Goal: Information Seeking & Learning: Learn about a topic

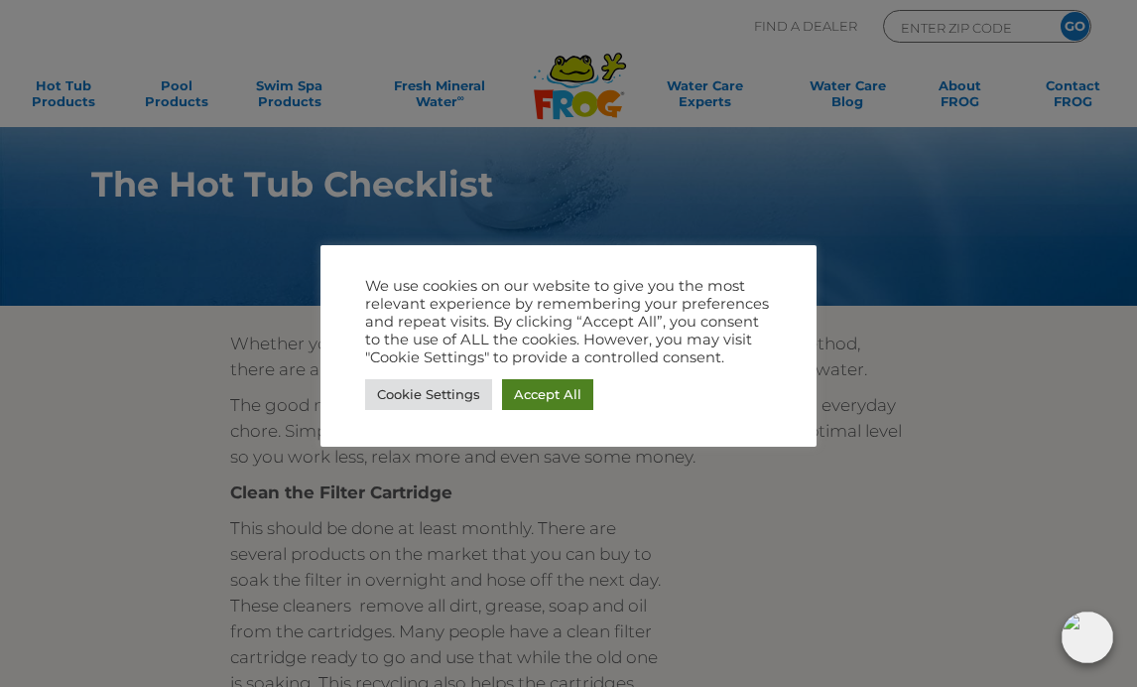
click at [532, 379] on link "Accept All" at bounding box center [547, 394] width 91 height 31
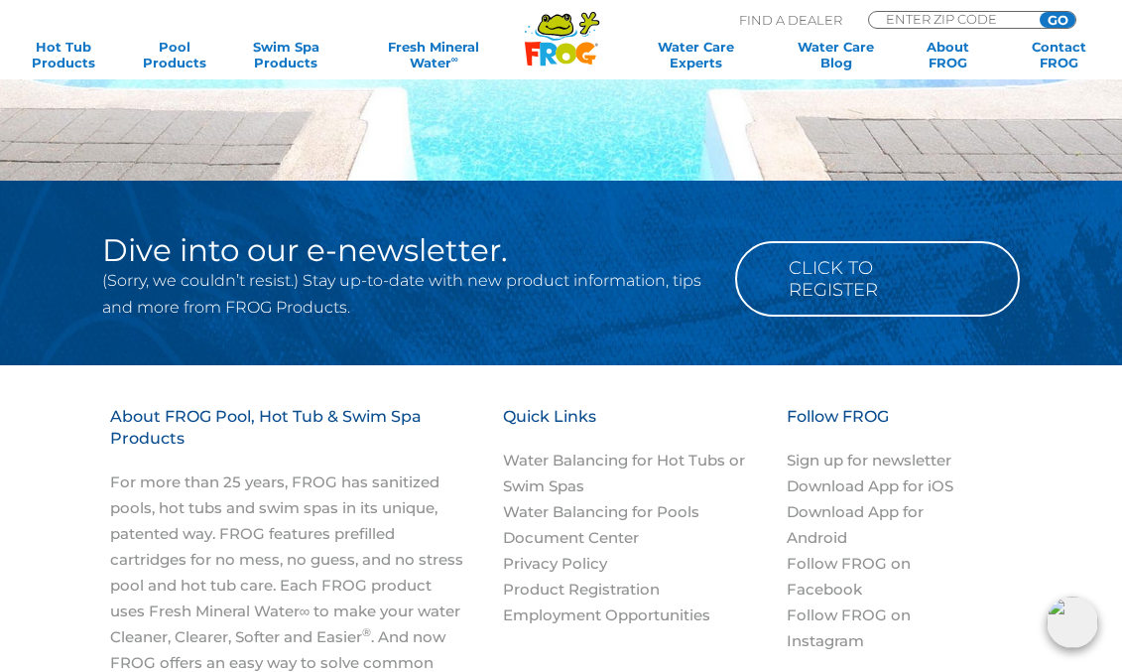
scroll to position [1980, 0]
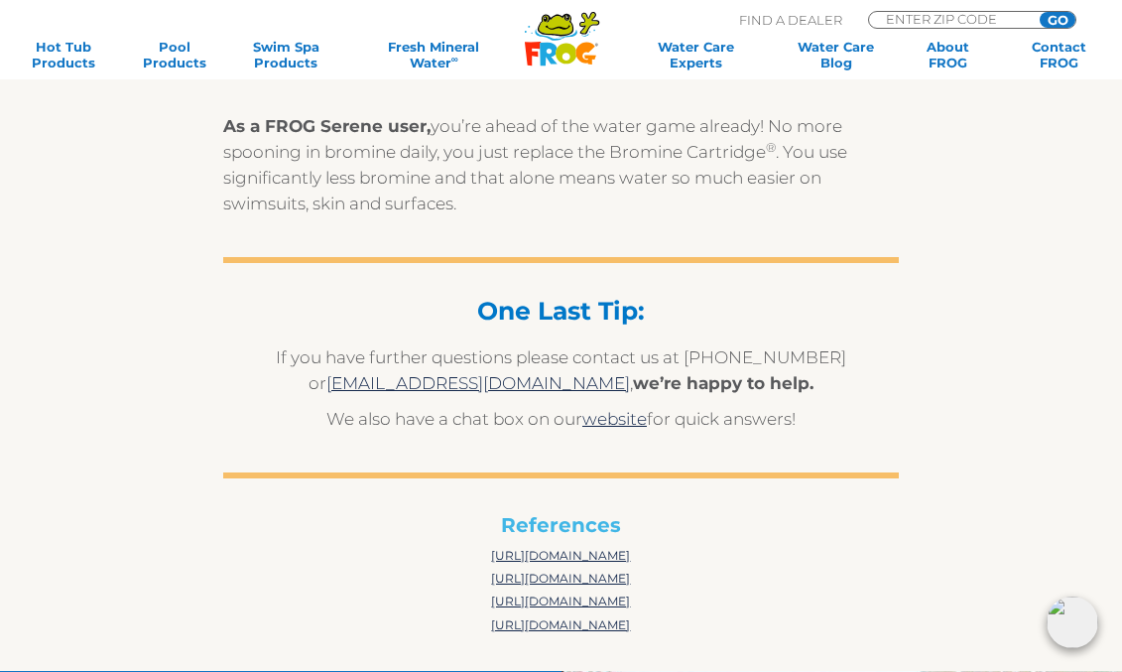
scroll to position [5755, 0]
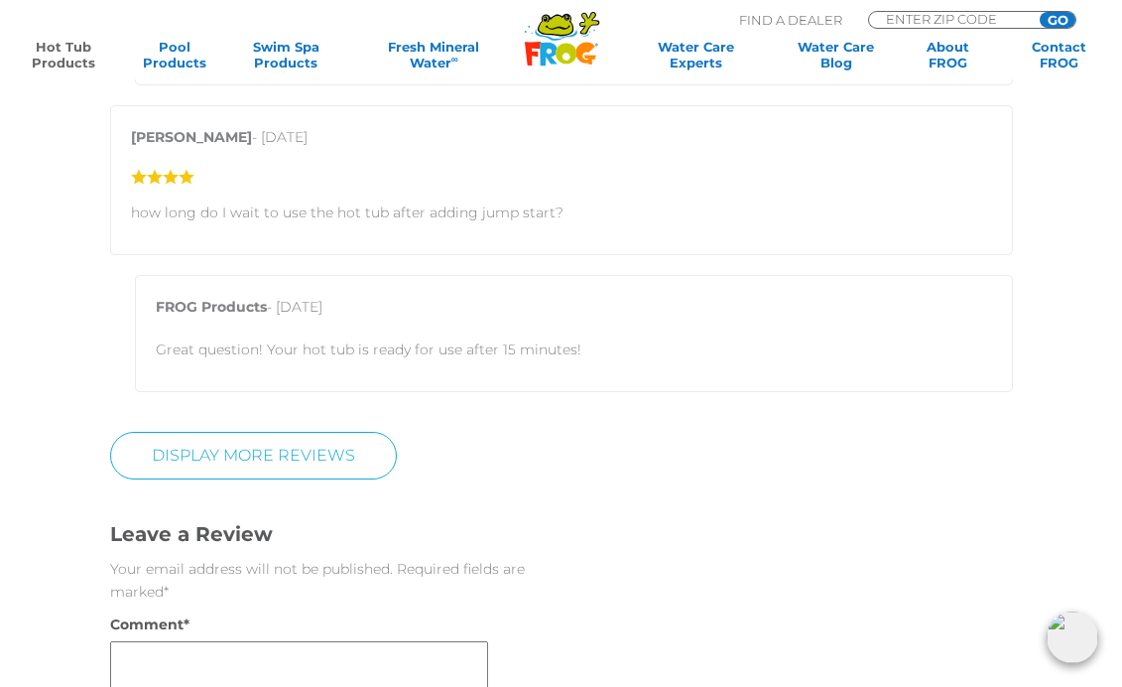
scroll to position [3374, 0]
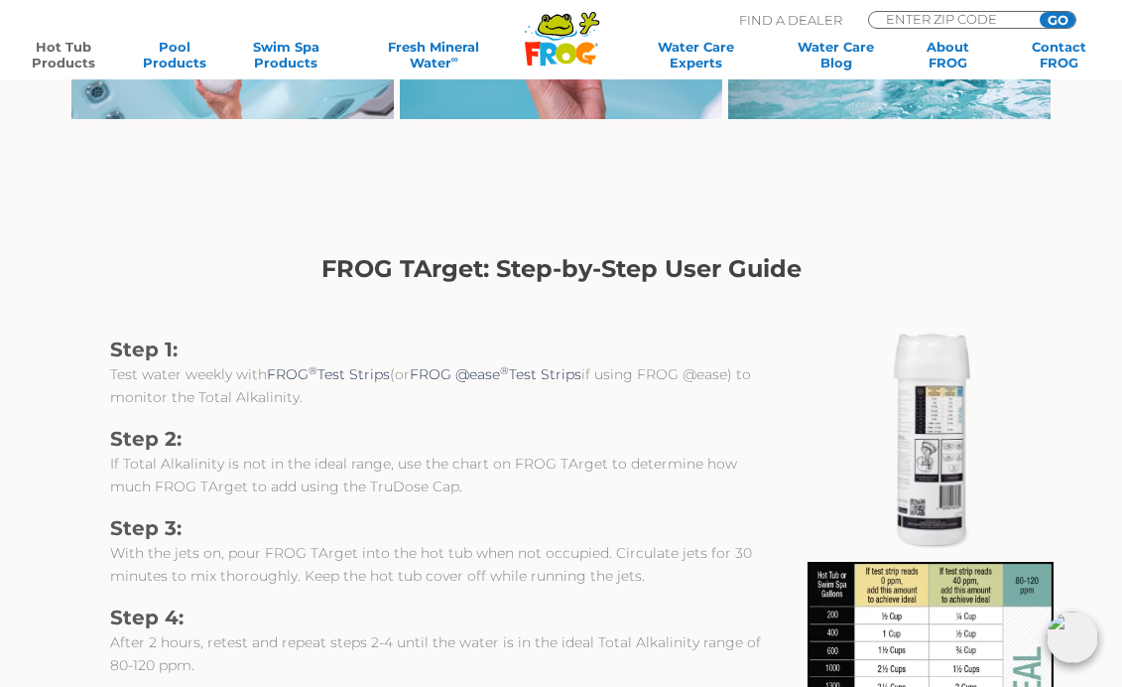
scroll to position [1687, 0]
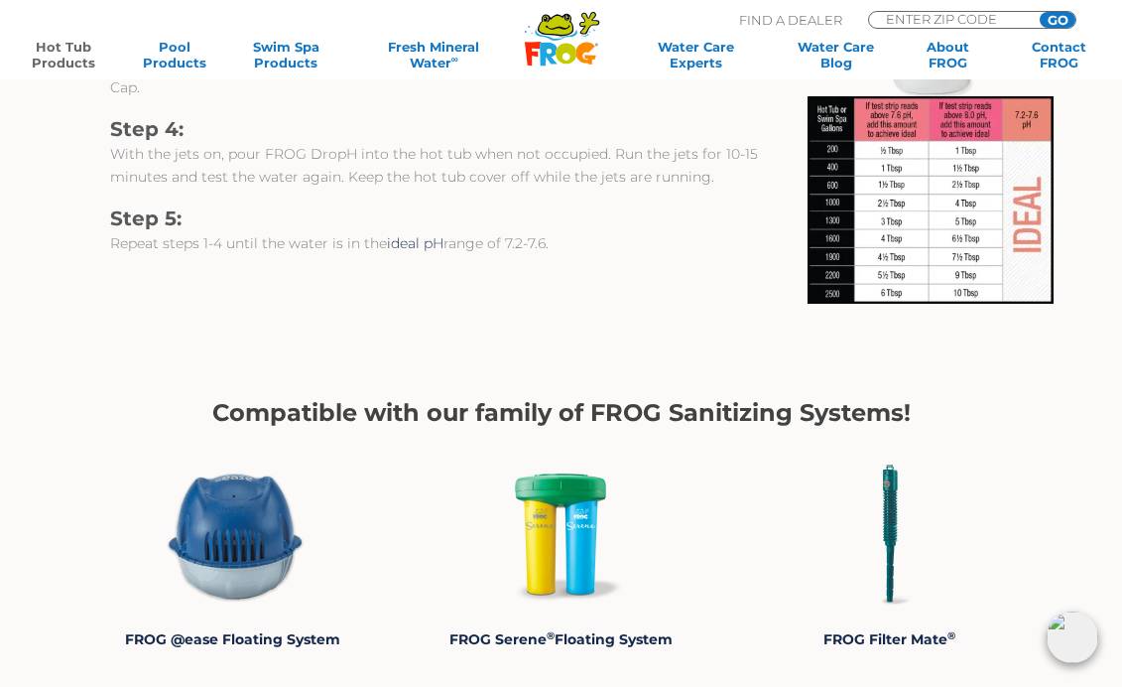
scroll to position [1885, 0]
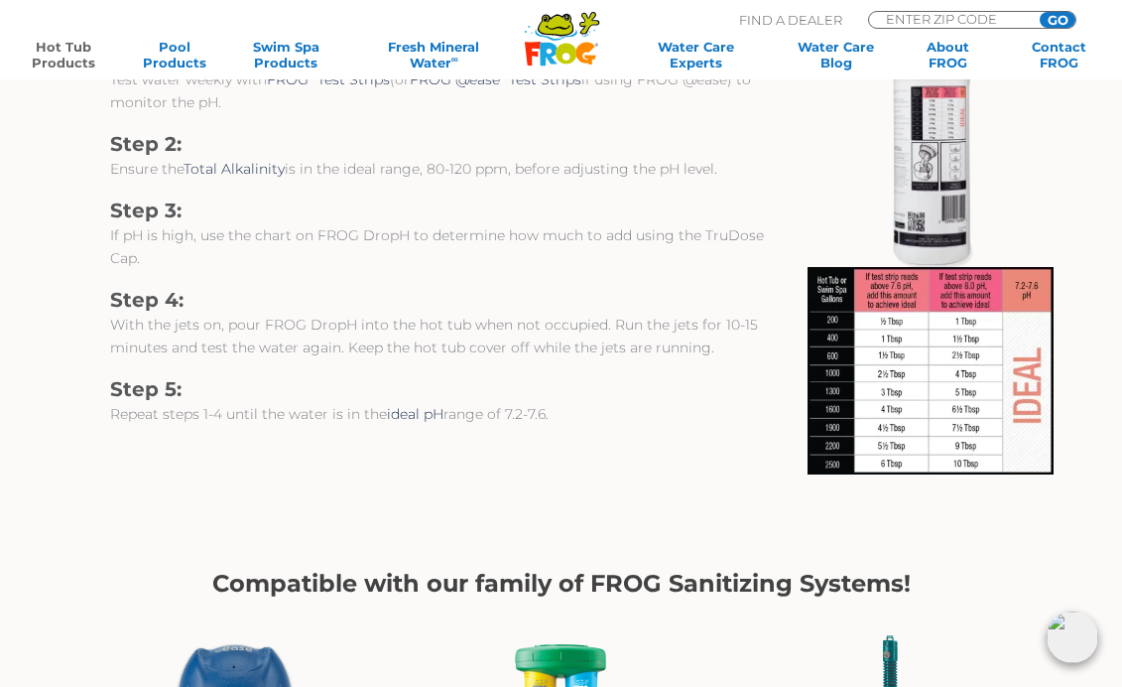
click at [903, 306] on img at bounding box center [931, 370] width 246 height 207
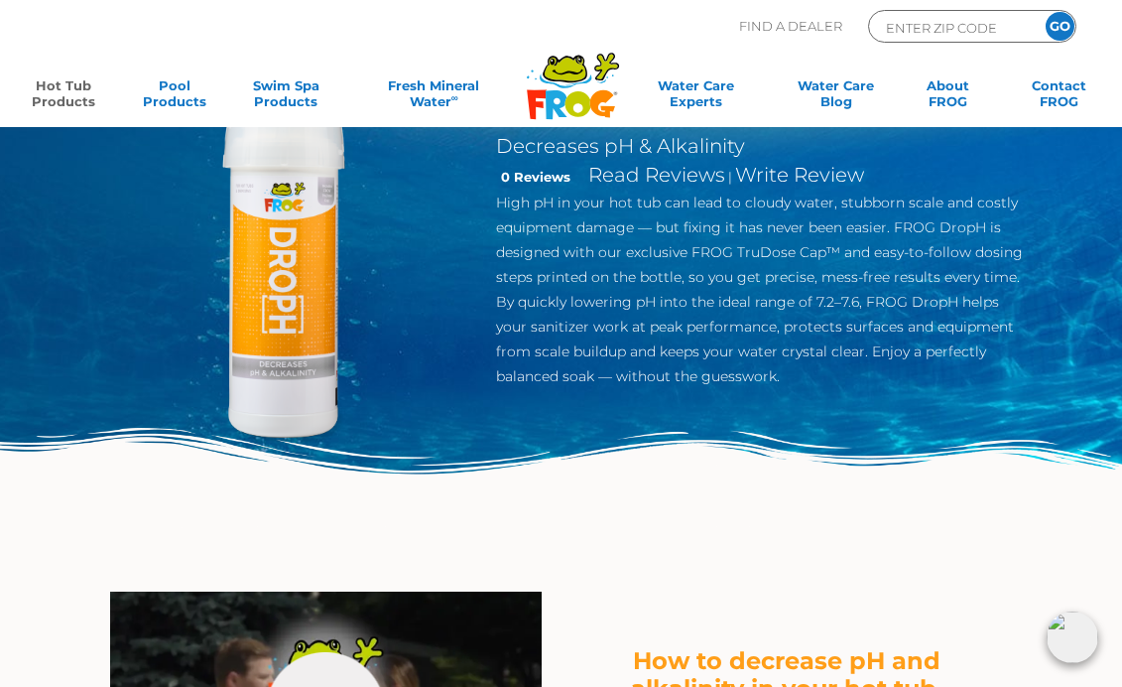
scroll to position [0, 0]
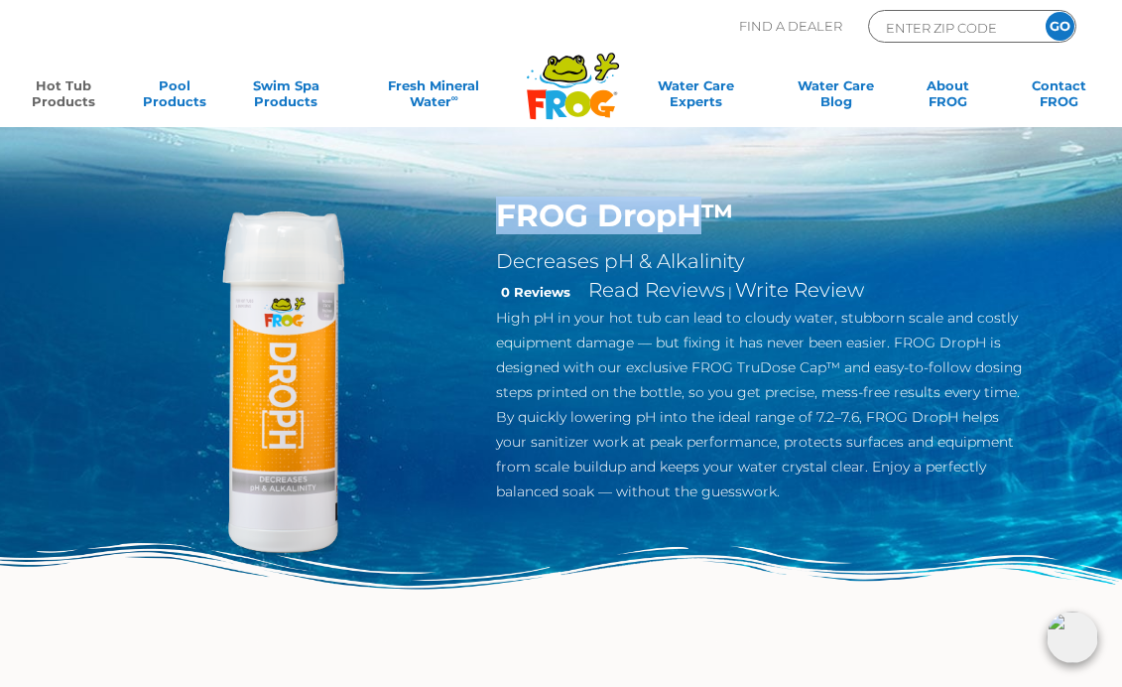
drag, startPoint x: 497, startPoint y: 208, endPoint x: 699, endPoint y: 204, distance: 201.5
click at [699, 204] on h1 "FROG DropH™" at bounding box center [759, 215] width 527 height 38
copy h1 "FROG DropH"
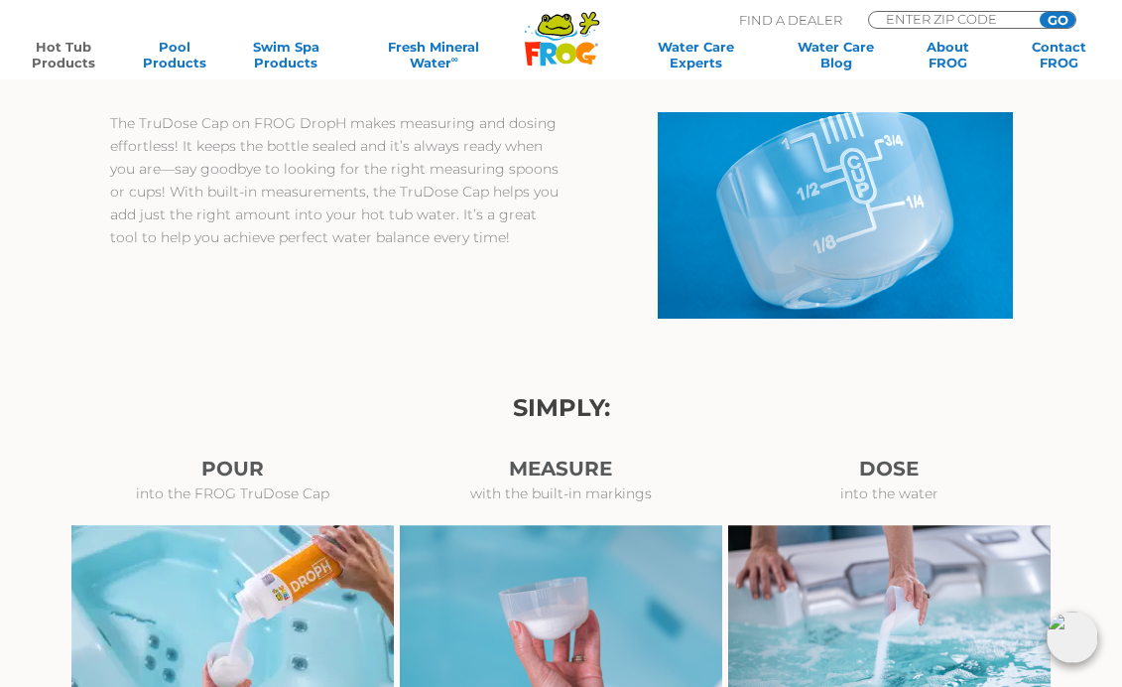
scroll to position [1091, 0]
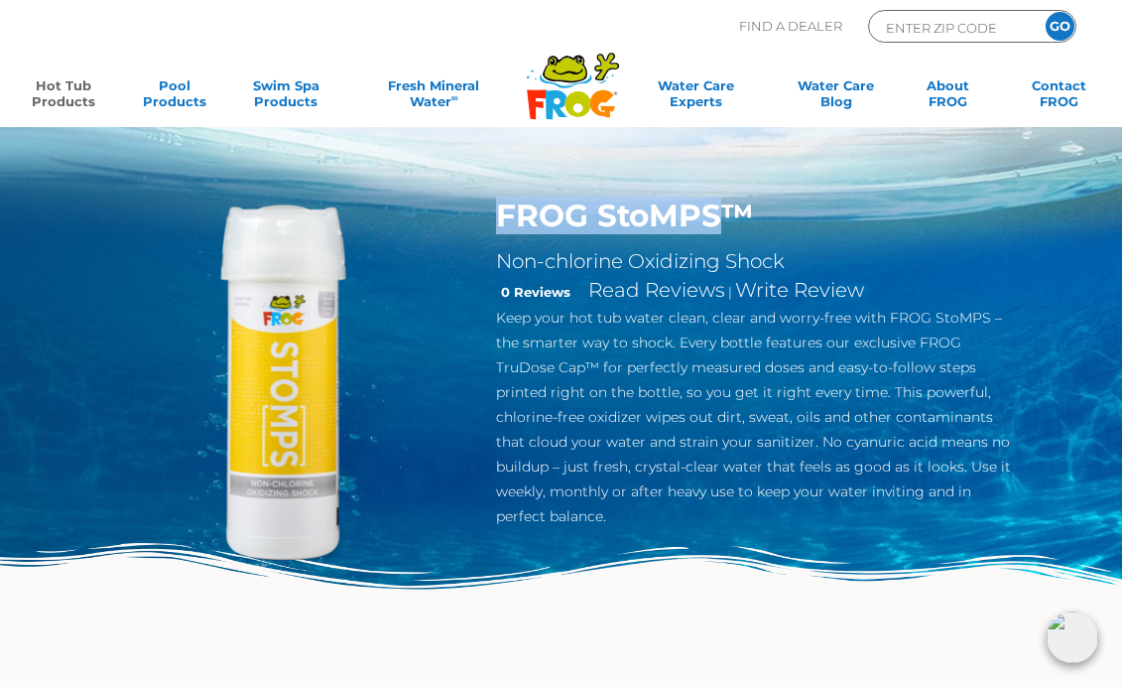
drag, startPoint x: 498, startPoint y: 220, endPoint x: 719, endPoint y: 217, distance: 221.3
click at [719, 217] on h1 "FROG StoMPS™" at bounding box center [759, 215] width 527 height 38
copy h1 "FROG StoMPS"
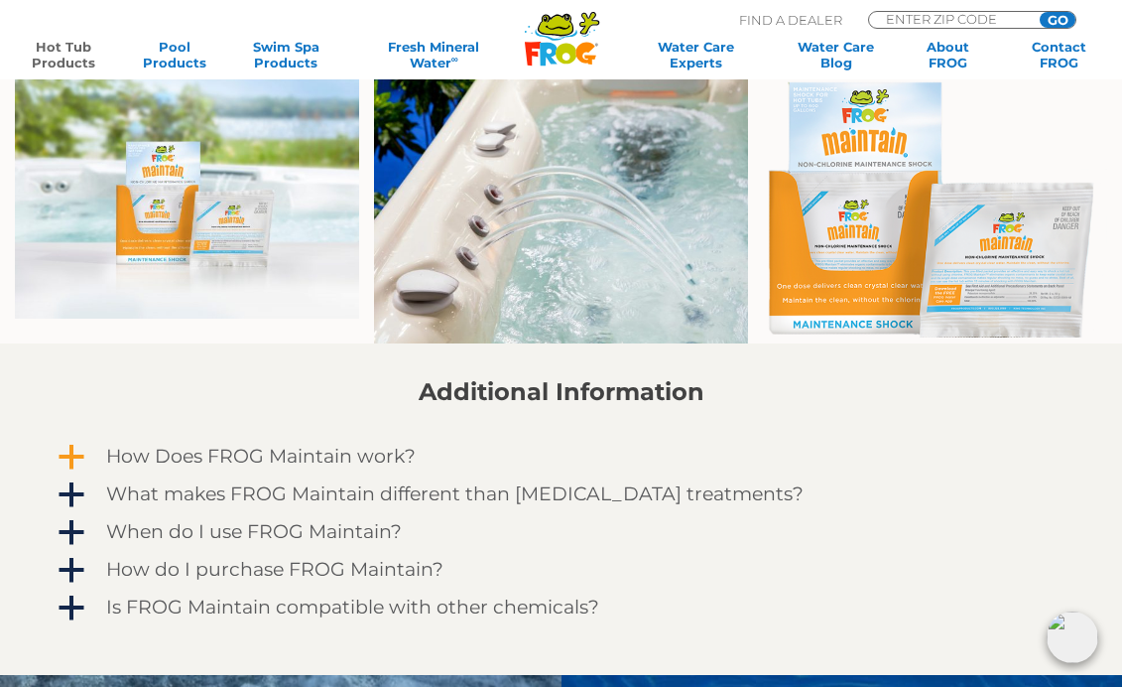
scroll to position [1191, 0]
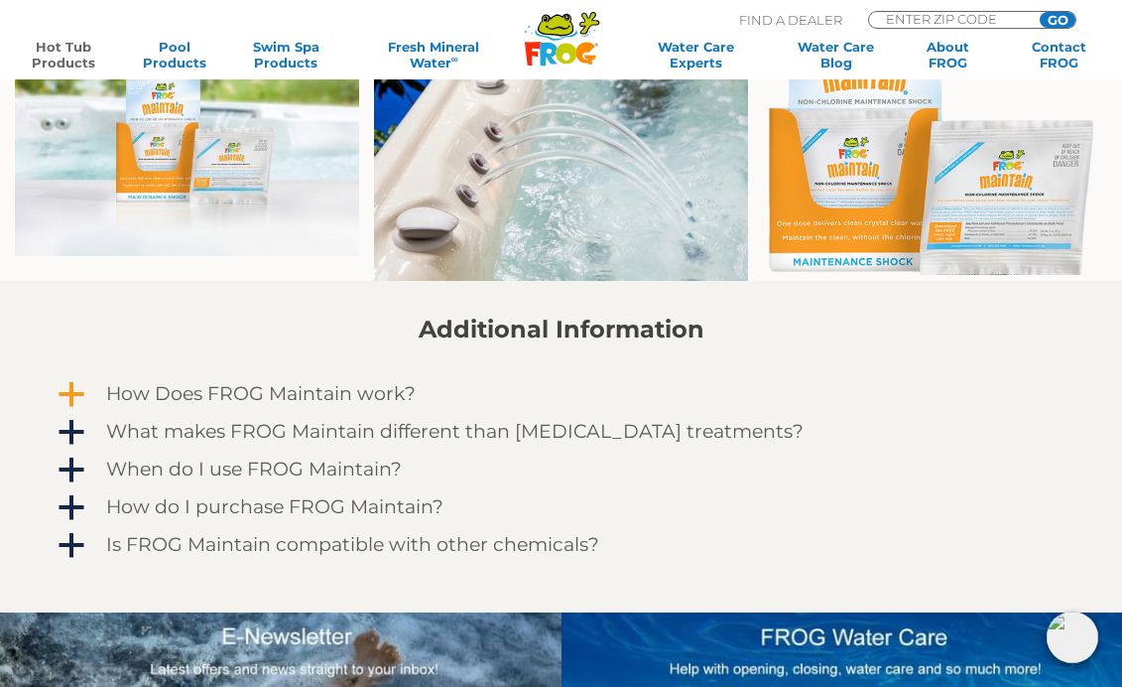
click at [286, 389] on h4 "How Does FROG Maintain work?" at bounding box center [261, 394] width 310 height 22
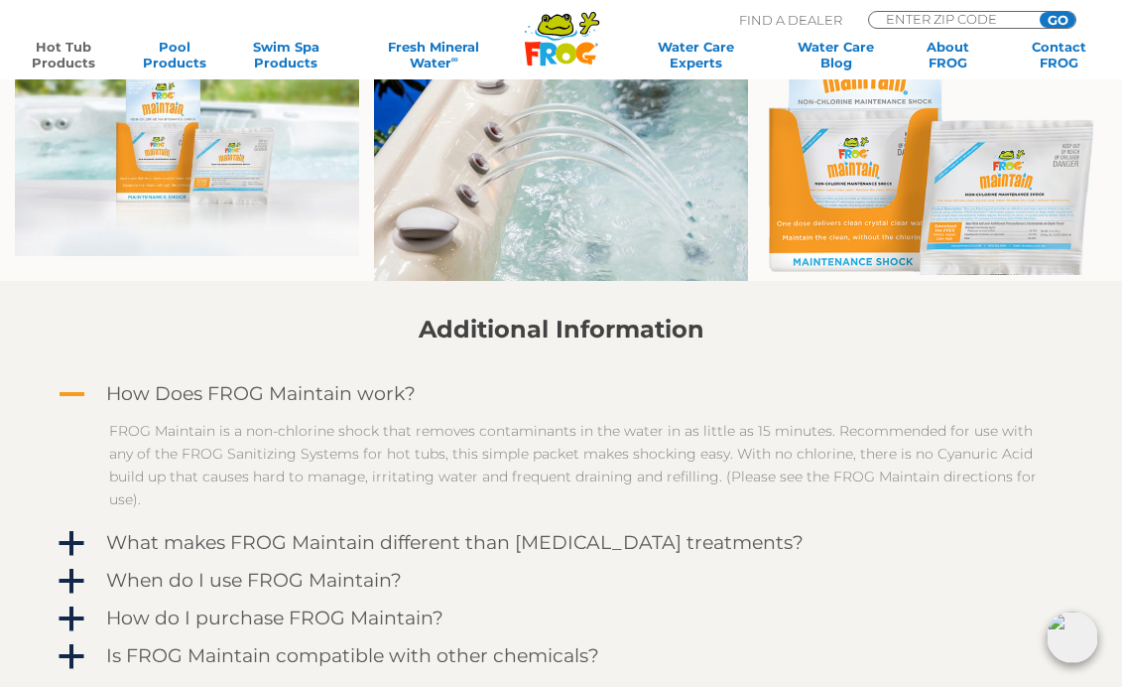
click at [285, 391] on h4 "How Does FROG Maintain work?" at bounding box center [261, 394] width 310 height 22
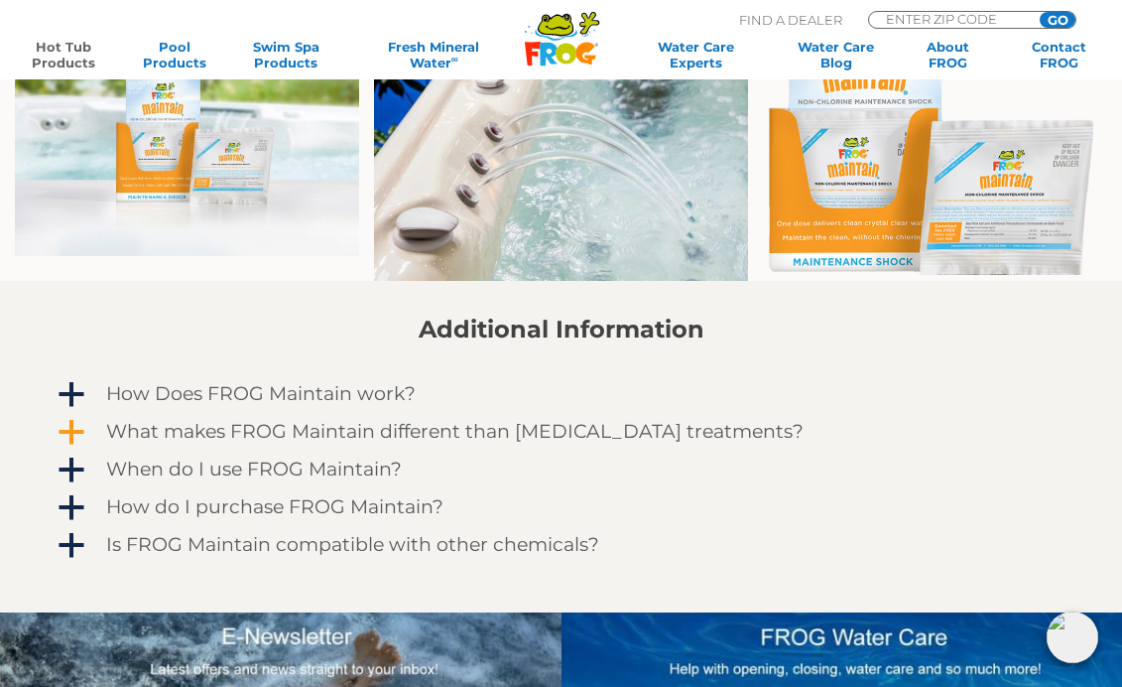
click at [240, 431] on h4 "What makes FROG Maintain different than [MEDICAL_DATA] treatments?" at bounding box center [455, 432] width 698 height 22
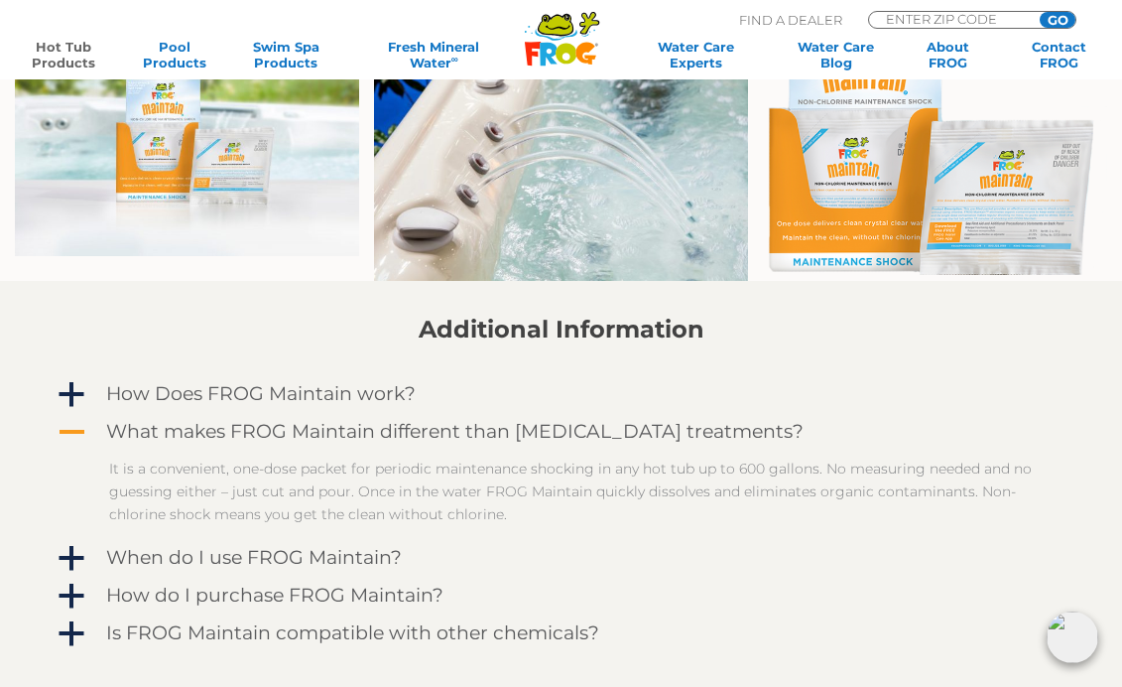
click at [315, 438] on h4 "What makes FROG Maintain different than [MEDICAL_DATA] treatments?" at bounding box center [455, 432] width 698 height 22
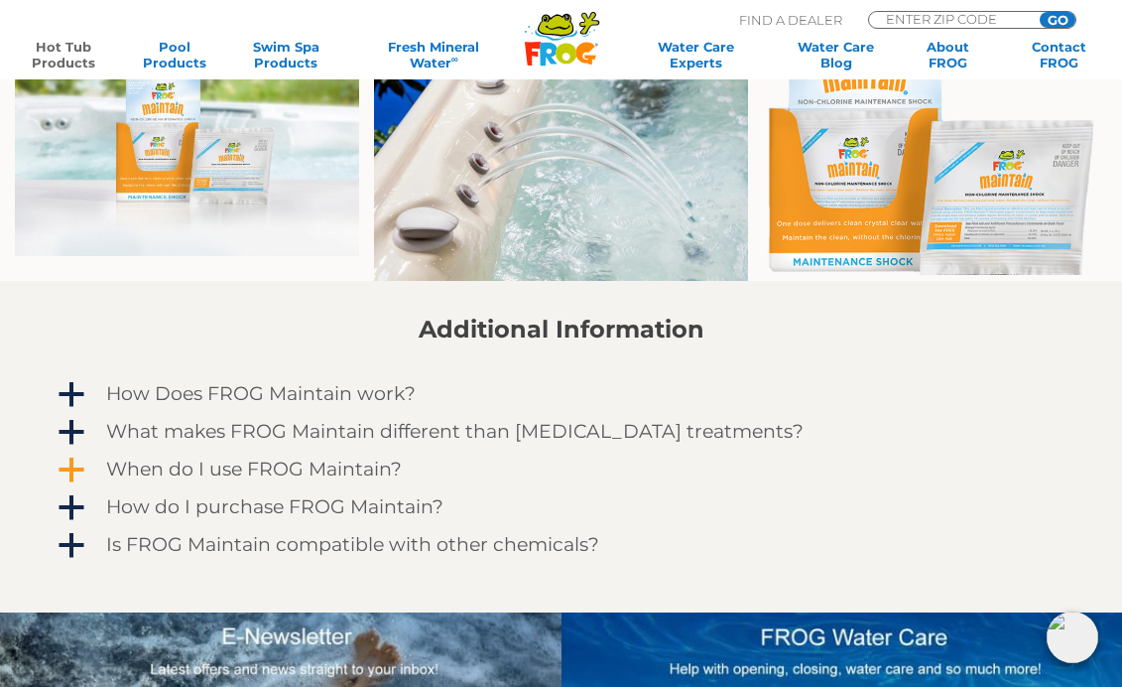
click at [254, 468] on h4 "When do I use FROG Maintain?" at bounding box center [254, 469] width 296 height 22
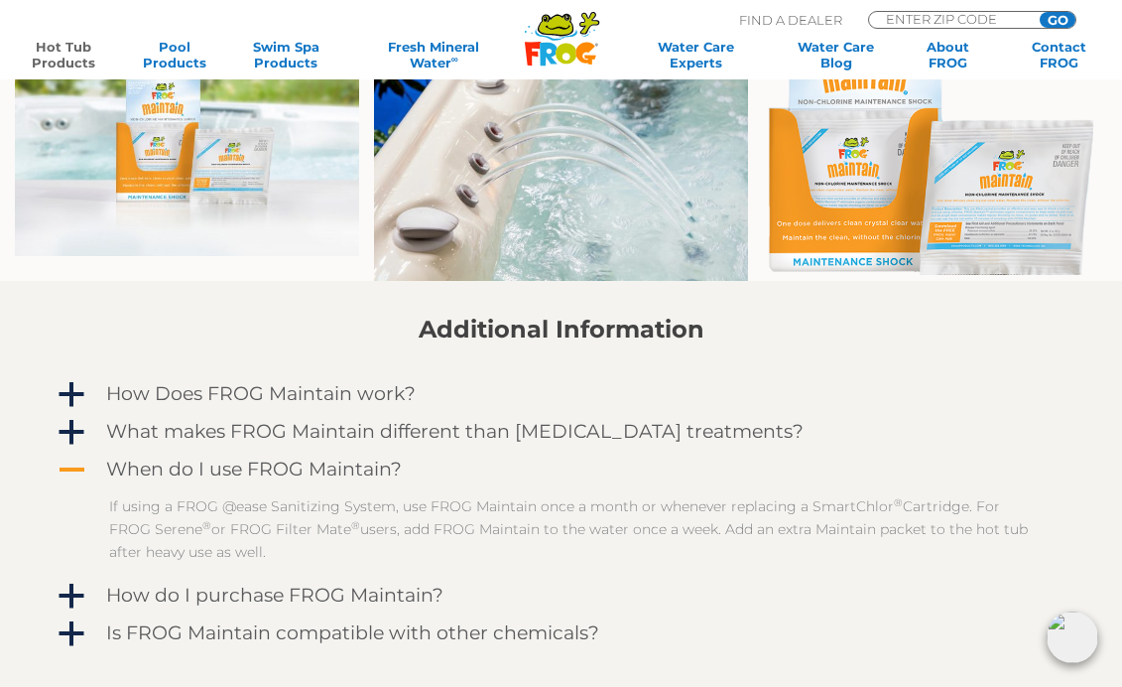
click at [77, 470] on span "A" at bounding box center [72, 470] width 30 height 30
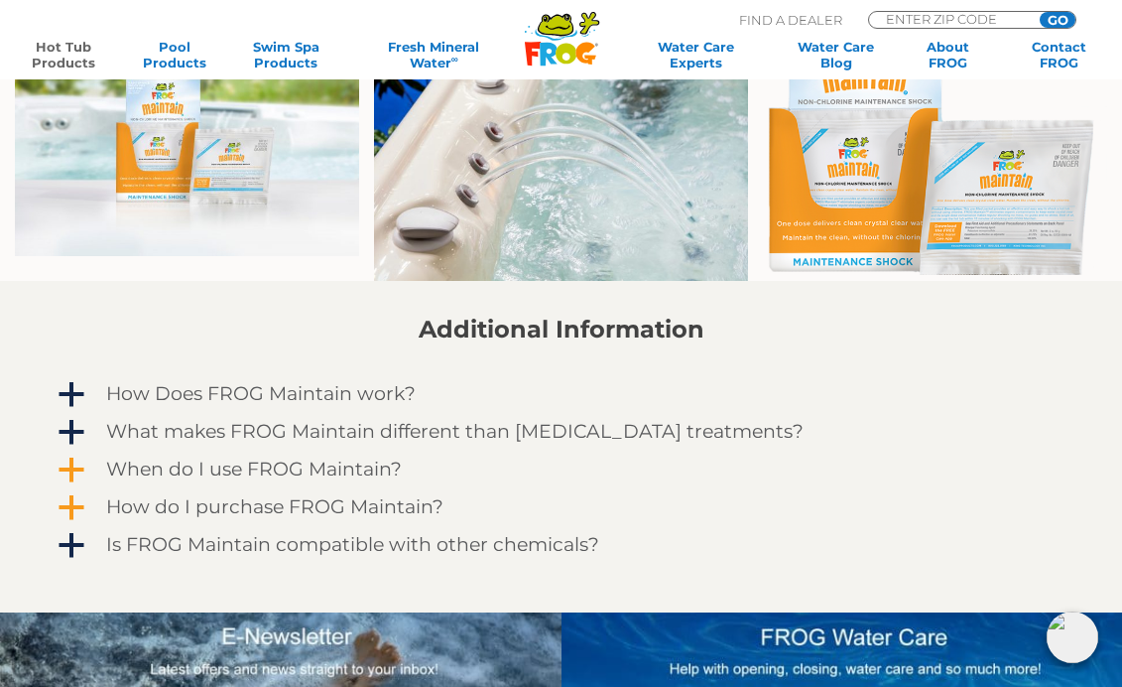
click at [71, 506] on span "a" at bounding box center [72, 508] width 30 height 30
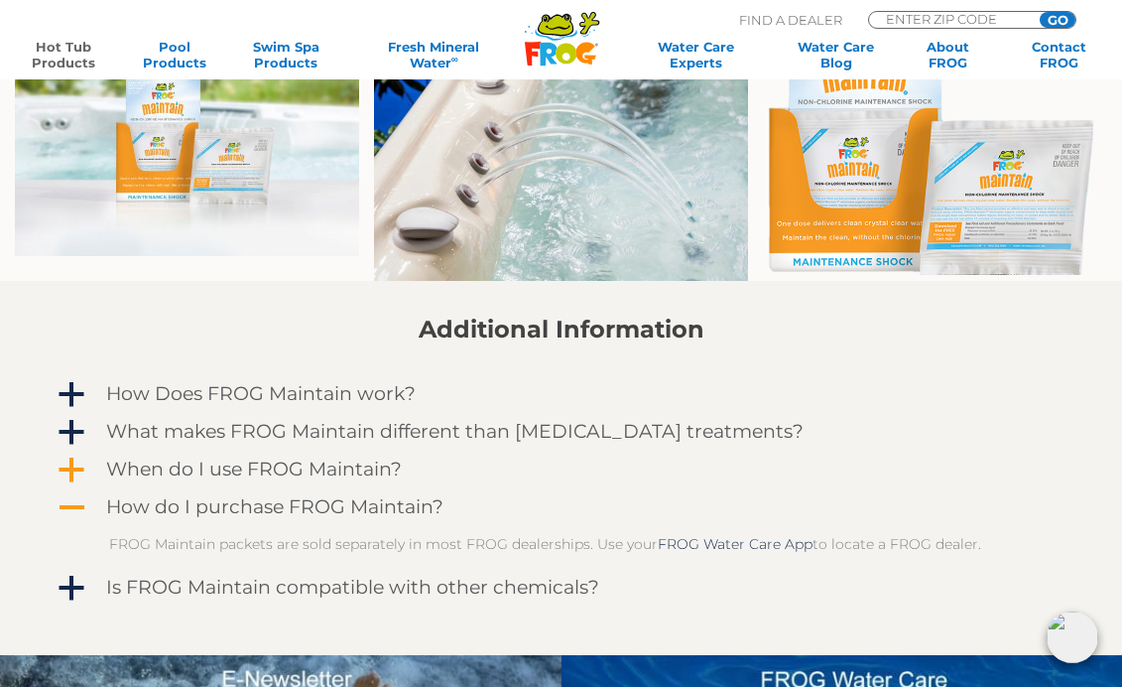
click at [71, 506] on span "A" at bounding box center [72, 508] width 30 height 30
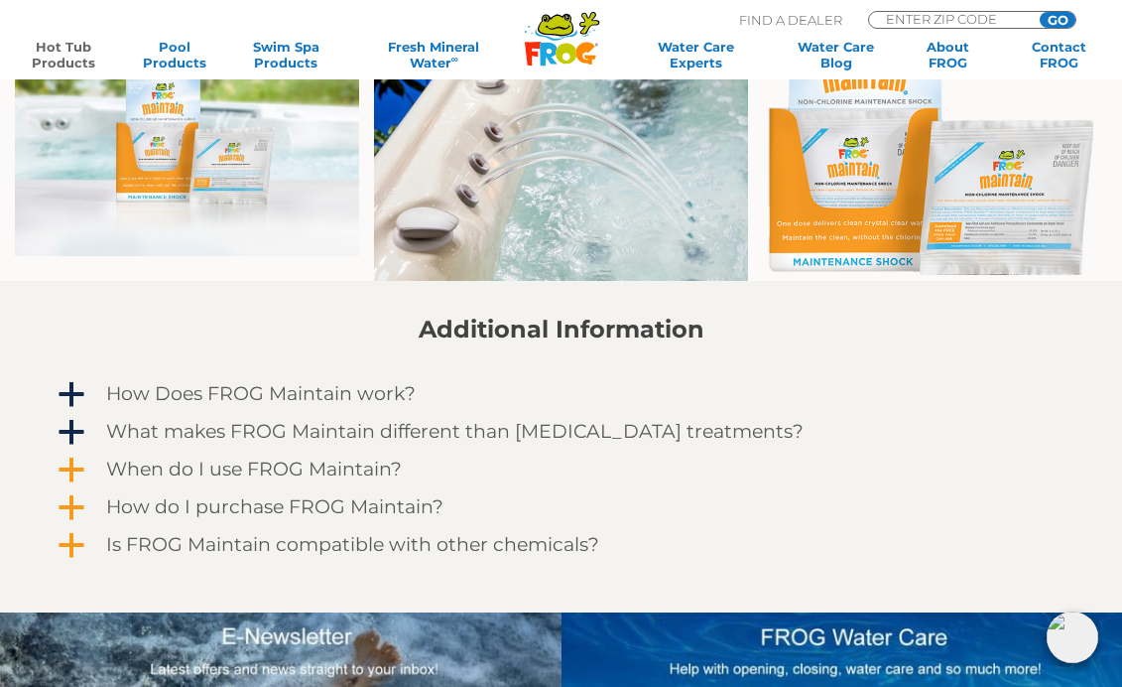
click at [74, 546] on span "a" at bounding box center [72, 546] width 30 height 30
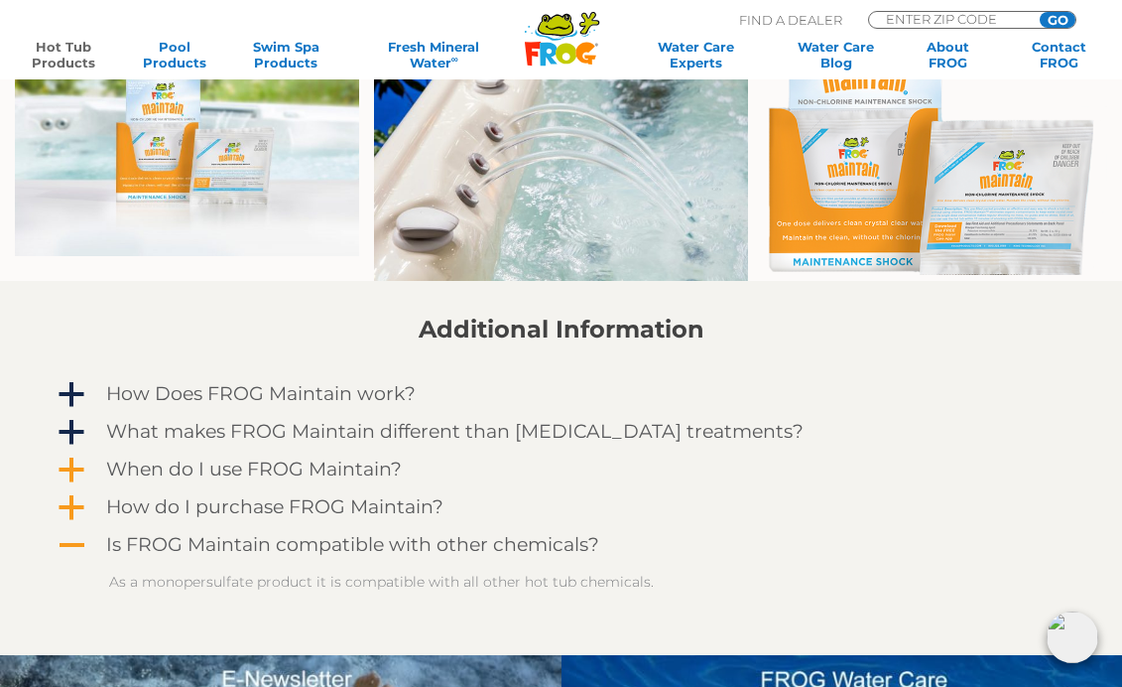
click at [74, 545] on span "A" at bounding box center [72, 546] width 30 height 30
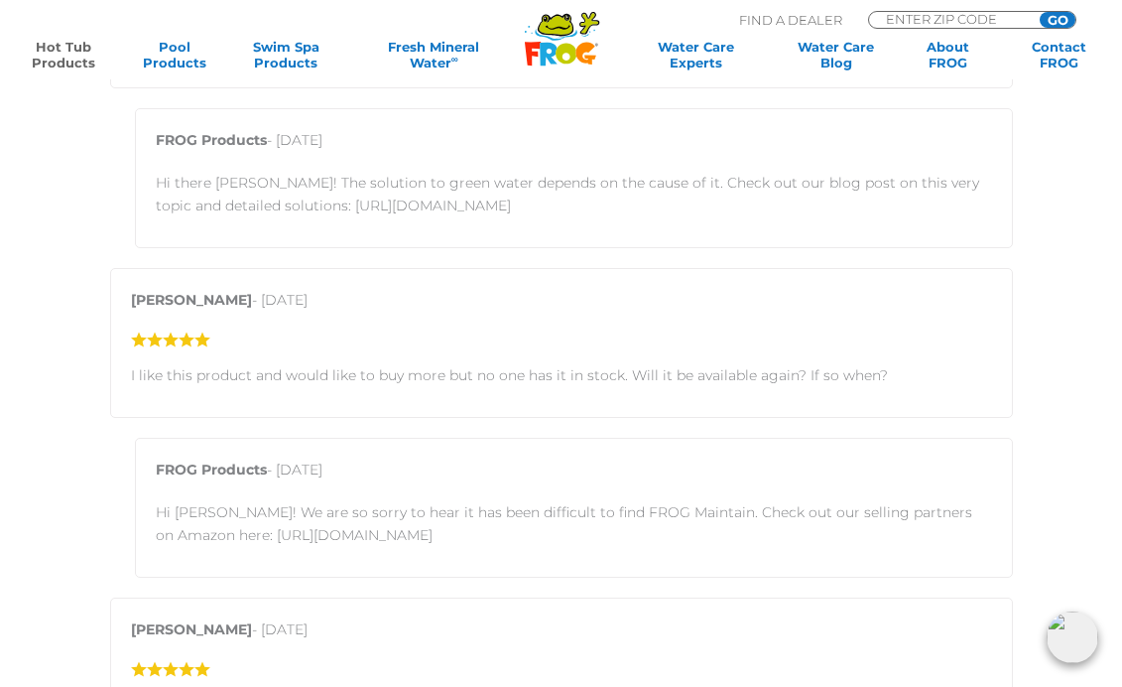
scroll to position [2580, 0]
